Goal: Information Seeking & Learning: Learn about a topic

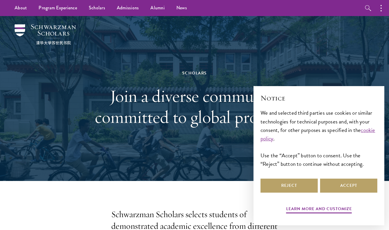
scroll to position [106, 0]
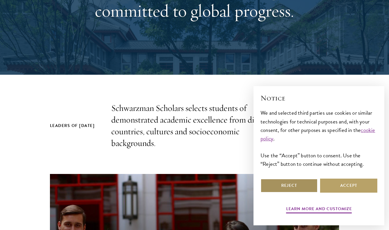
click at [275, 186] on button "Reject" at bounding box center [289, 186] width 57 height 14
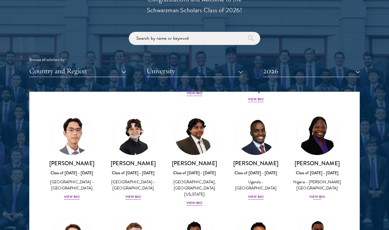
scroll to position [117, 0]
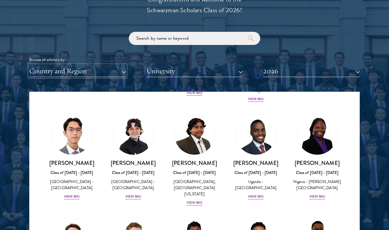
click at [123, 71] on button "Country and Region" at bounding box center [77, 71] width 97 height 12
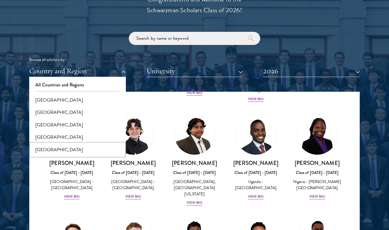
click at [51, 149] on button "[GEOGRAPHIC_DATA]" at bounding box center [77, 150] width 93 height 12
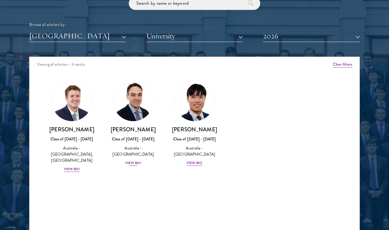
scroll to position [705, 0]
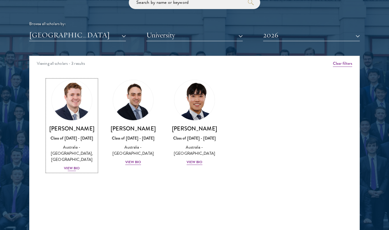
click at [70, 169] on div "View Bio" at bounding box center [72, 169] width 16 height 6
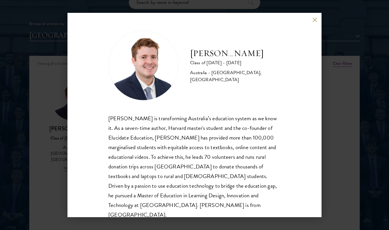
click at [217, 51] on h2 "[PERSON_NAME]" at bounding box center [235, 54] width 91 height 12
click at [329, 76] on div "[PERSON_NAME] Class of [DATE] - [DATE] [GEOGRAPHIC_DATA] - [GEOGRAPHIC_DATA], […" at bounding box center [194, 115] width 389 height 230
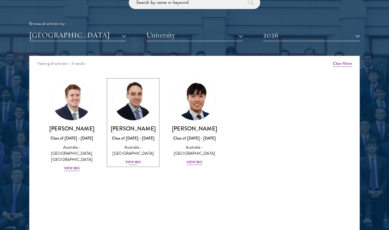
click at [142, 96] on img at bounding box center [133, 100] width 44 height 44
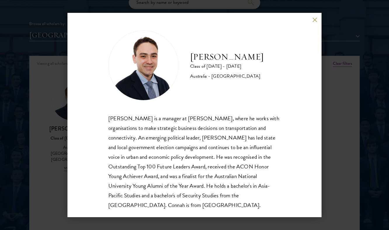
scroll to position [3, 0]
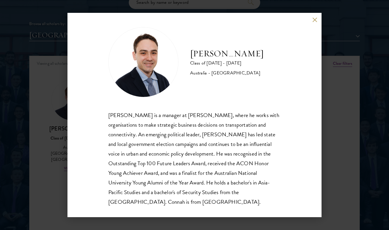
click at [55, 108] on div "[PERSON_NAME] Class of [DATE] - [DATE] [GEOGRAPHIC_DATA] - [GEOGRAPHIC_DATA] [P…" at bounding box center [194, 115] width 389 height 230
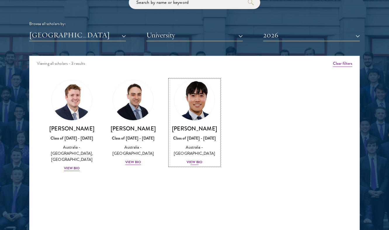
click at [194, 102] on img at bounding box center [194, 100] width 44 height 44
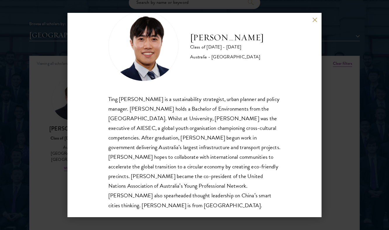
scroll to position [20, 0]
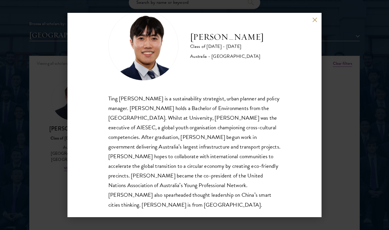
click at [357, 82] on div "[PERSON_NAME] Class of [DATE] - [DATE] [GEOGRAPHIC_DATA] - [GEOGRAPHIC_DATA] Ti…" at bounding box center [194, 115] width 389 height 230
